Goal: Find specific page/section: Find specific page/section

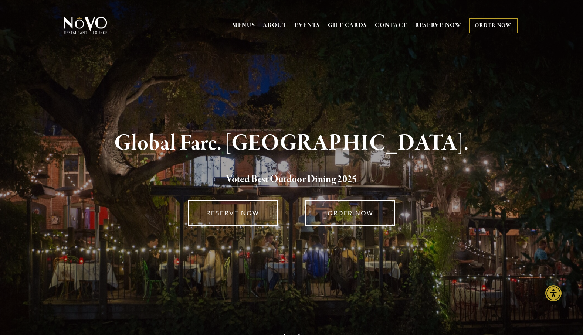
click at [494, 24] on link "ORDER NOW" at bounding box center [493, 25] width 48 height 15
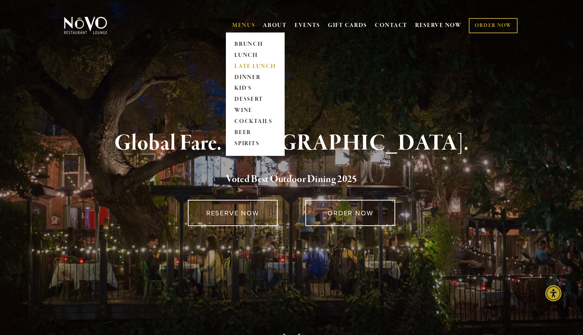
click at [241, 66] on link "LATE LUNCH" at bounding box center [255, 66] width 46 height 11
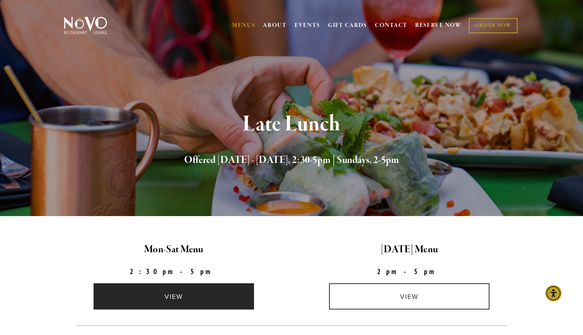
click at [173, 294] on link "view" at bounding box center [174, 297] width 161 height 26
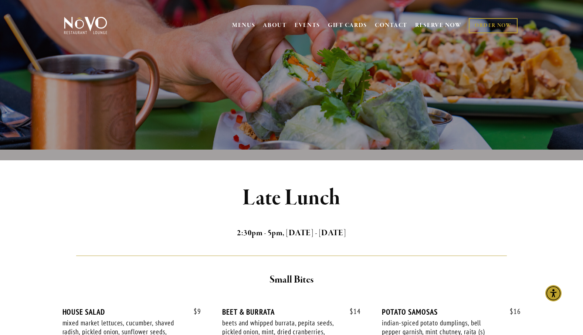
scroll to position [182, 0]
